Goal: Transaction & Acquisition: Purchase product/service

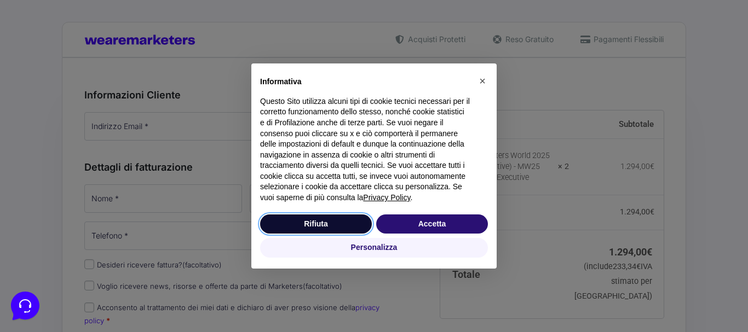
click at [338, 233] on button "Rifiuta" at bounding box center [316, 225] width 112 height 20
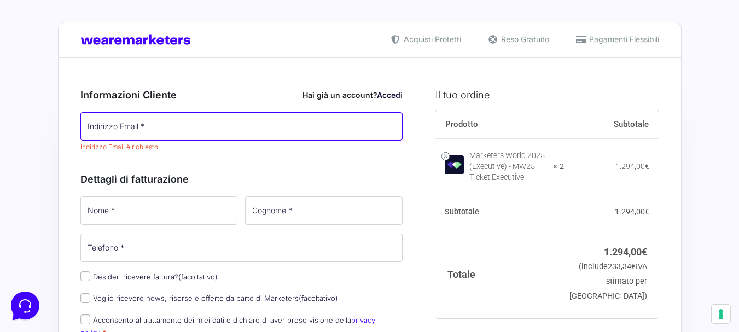
click at [154, 128] on input "Indirizzo Email *" at bounding box center [241, 126] width 323 height 28
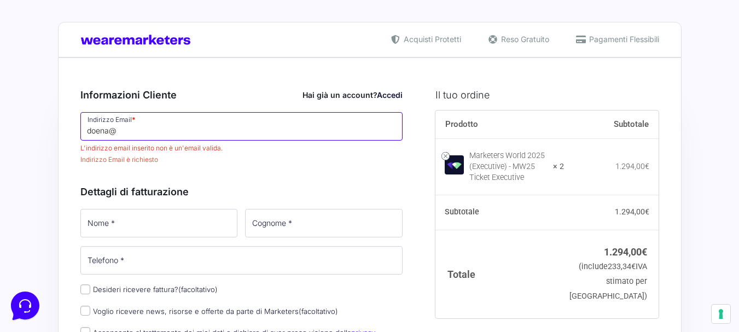
click at [99, 134] on input "doena@" at bounding box center [241, 126] width 323 height 28
click at [95, 130] on input "doena@" at bounding box center [241, 126] width 323 height 28
click at [138, 132] on input "dofena@" at bounding box center [241, 126] width 323 height 28
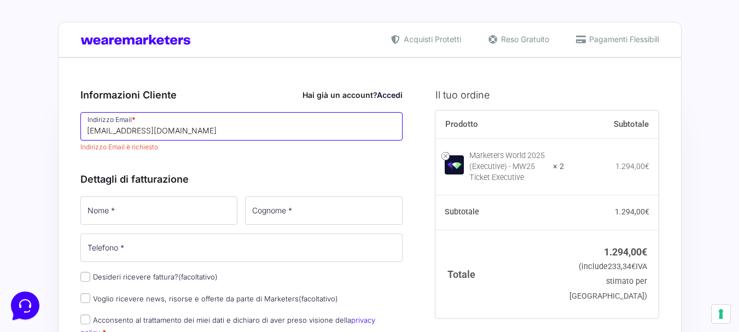
type input "[EMAIL_ADDRESS][DOMAIN_NAME]"
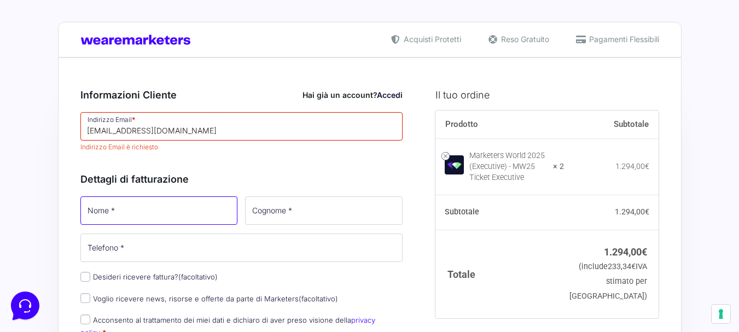
click at [129, 215] on div "Nome * Cognome * Telefono * Desideri ricevere fattura? (facoltativo) Ragione So…" at bounding box center [242, 288] width 331 height 186
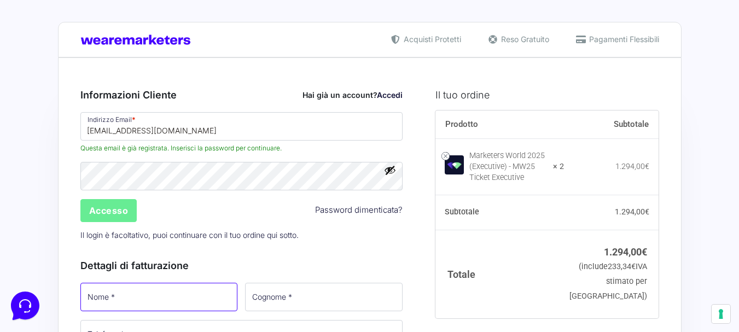
type input "Donatella"
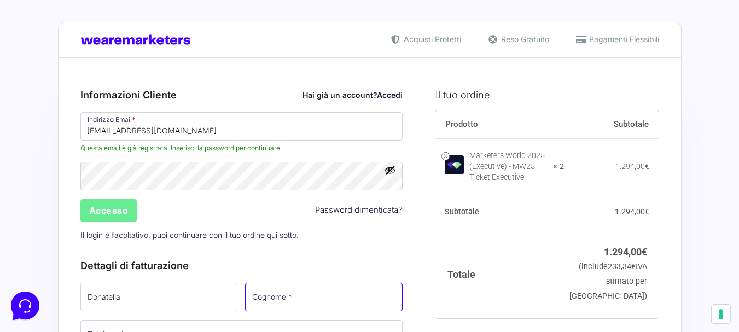
type input "[PERSON_NAME]"
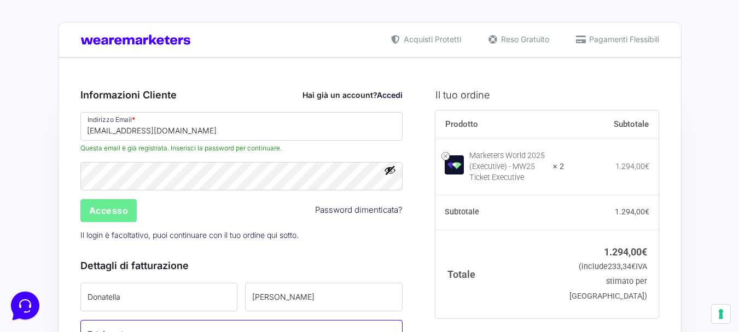
type input "[PHONE_NUMBER]"
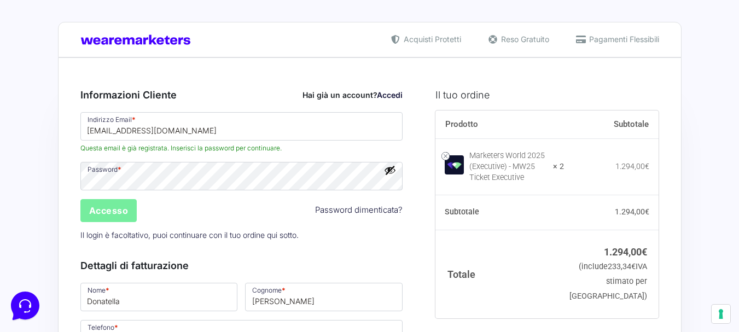
click at [110, 215] on input "Accesso" at bounding box center [108, 210] width 57 height 23
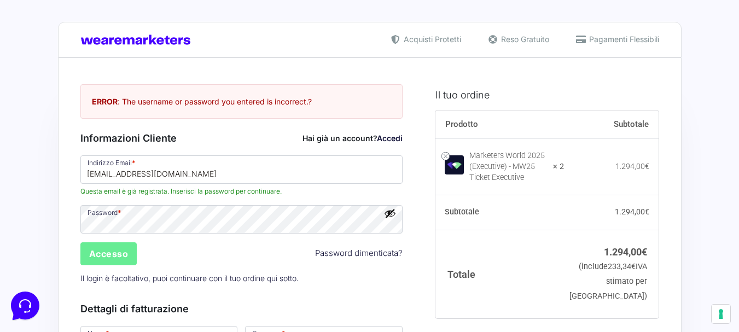
click at [358, 252] on link "Password dimenticata?" at bounding box center [359, 253] width 88 height 13
